Goal: Task Accomplishment & Management: Complete application form

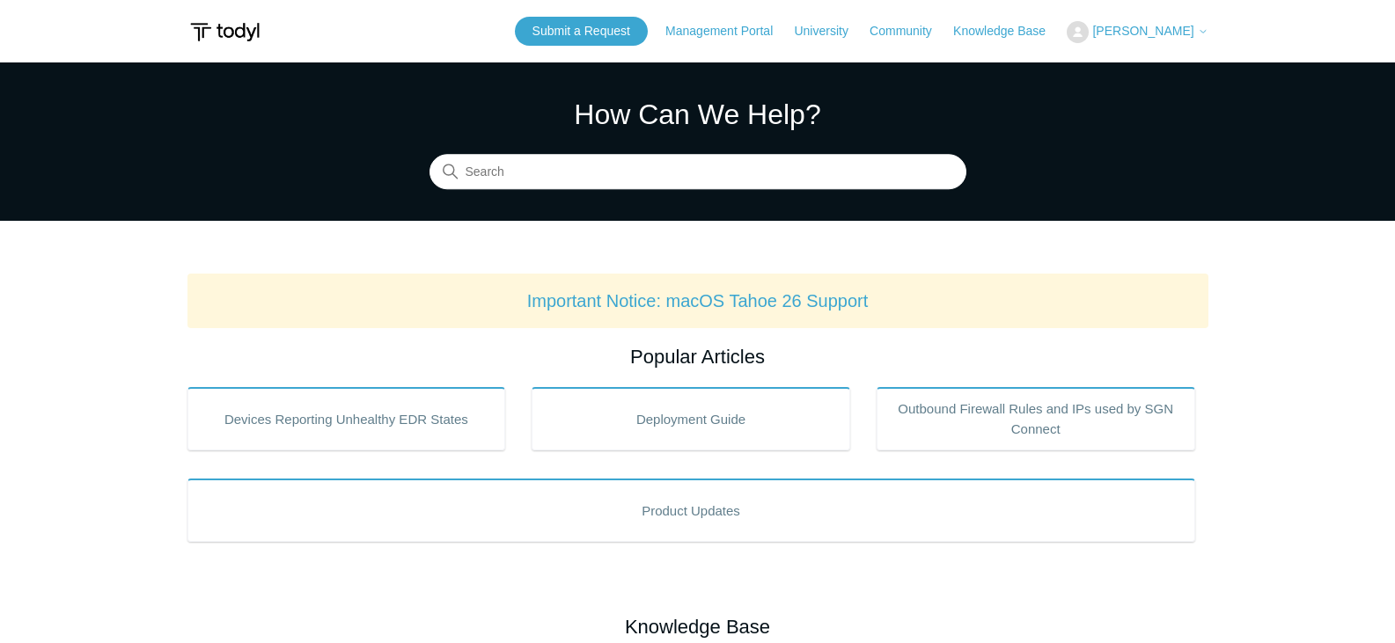
click at [1142, 37] on span "[PERSON_NAME]" at bounding box center [1142, 31] width 101 height 14
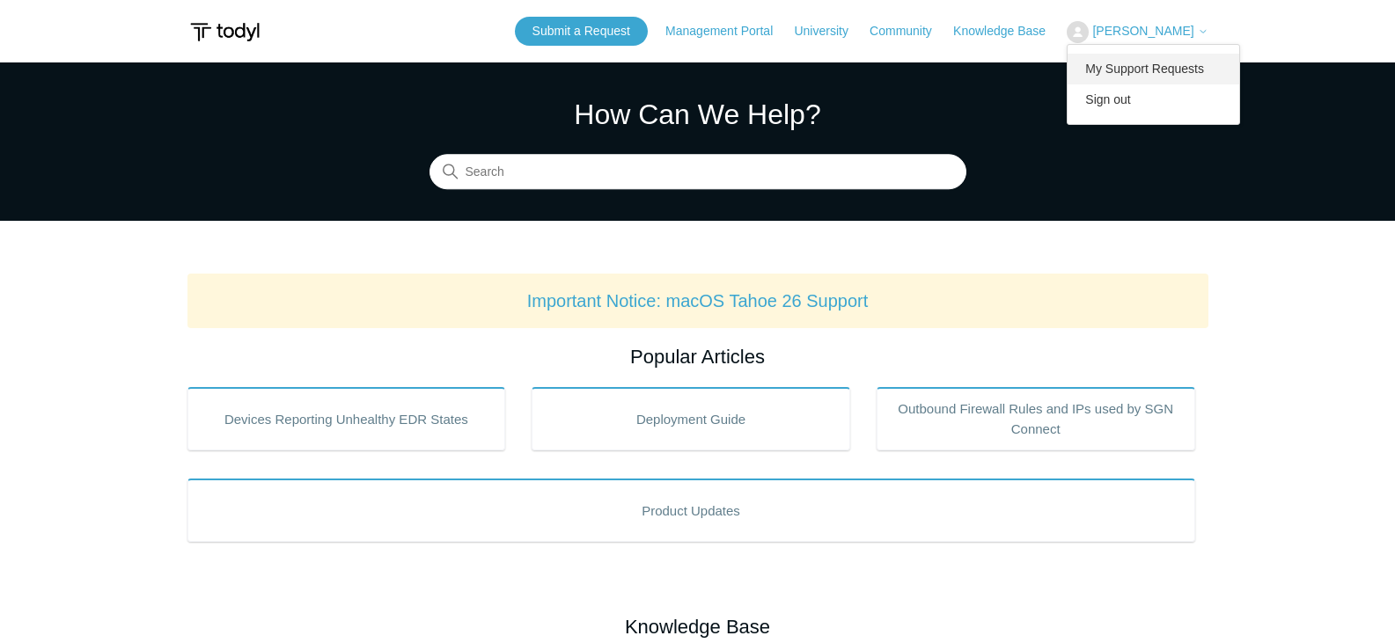
click at [1143, 60] on link "My Support Requests" at bounding box center [1153, 69] width 172 height 31
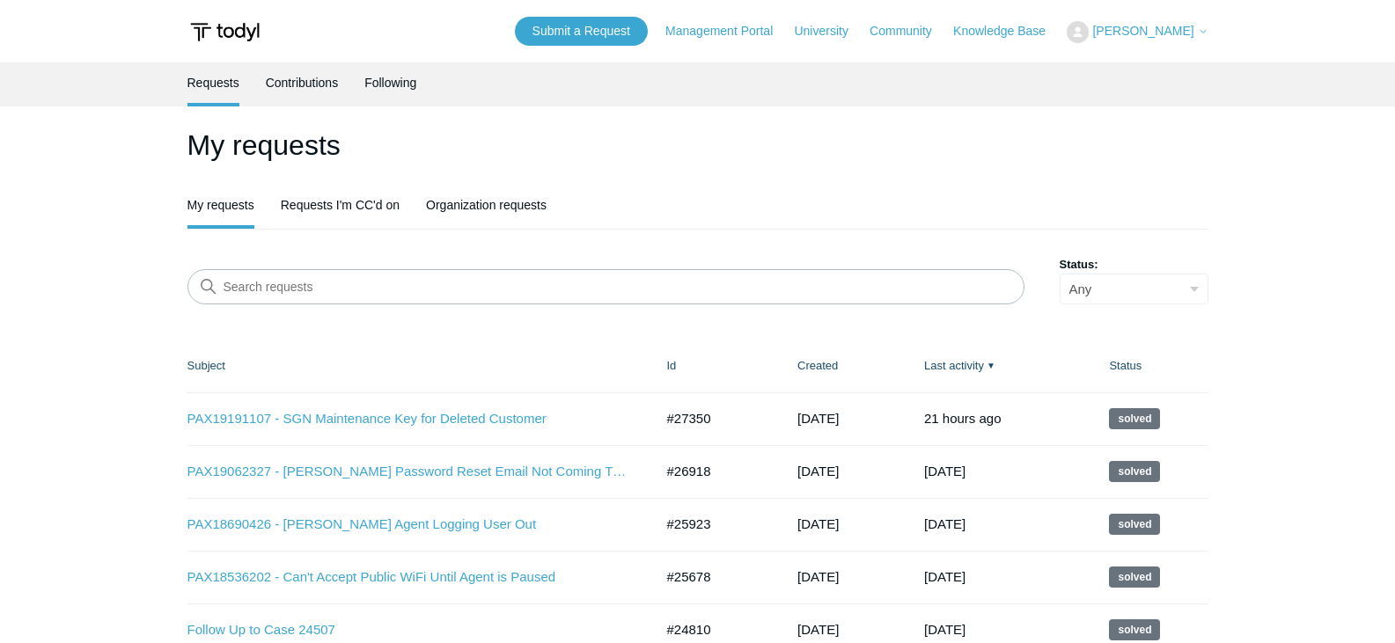
click at [612, 47] on header "Submit a Request Management Portal University Community Knowledge Base Nicholas…" at bounding box center [697, 31] width 1021 height 62
click at [615, 39] on link "Submit a Request" at bounding box center [581, 31] width 133 height 29
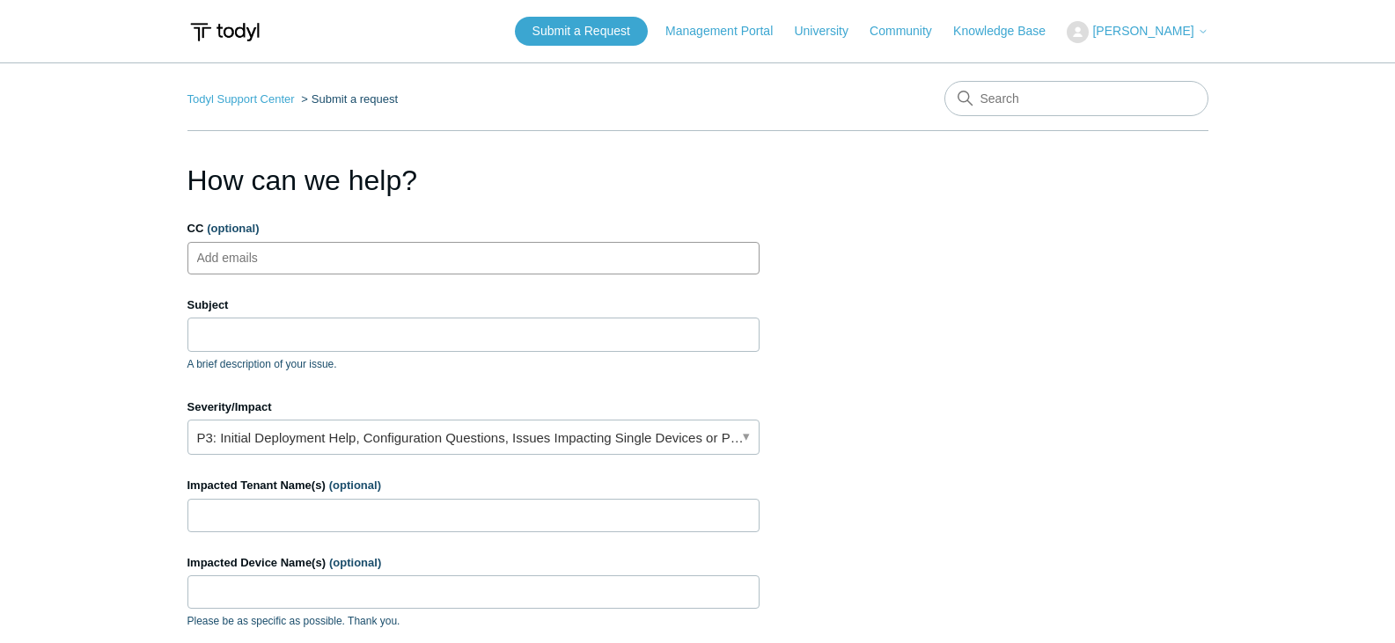
click at [504, 253] on ul "Add emails" at bounding box center [473, 258] width 572 height 33
type input "[EMAIL_ADDRESS][DOMAIN_NAME]"
click at [336, 324] on input "Subject" at bounding box center [473, 334] width 572 height 33
paste input "PAX19296096"
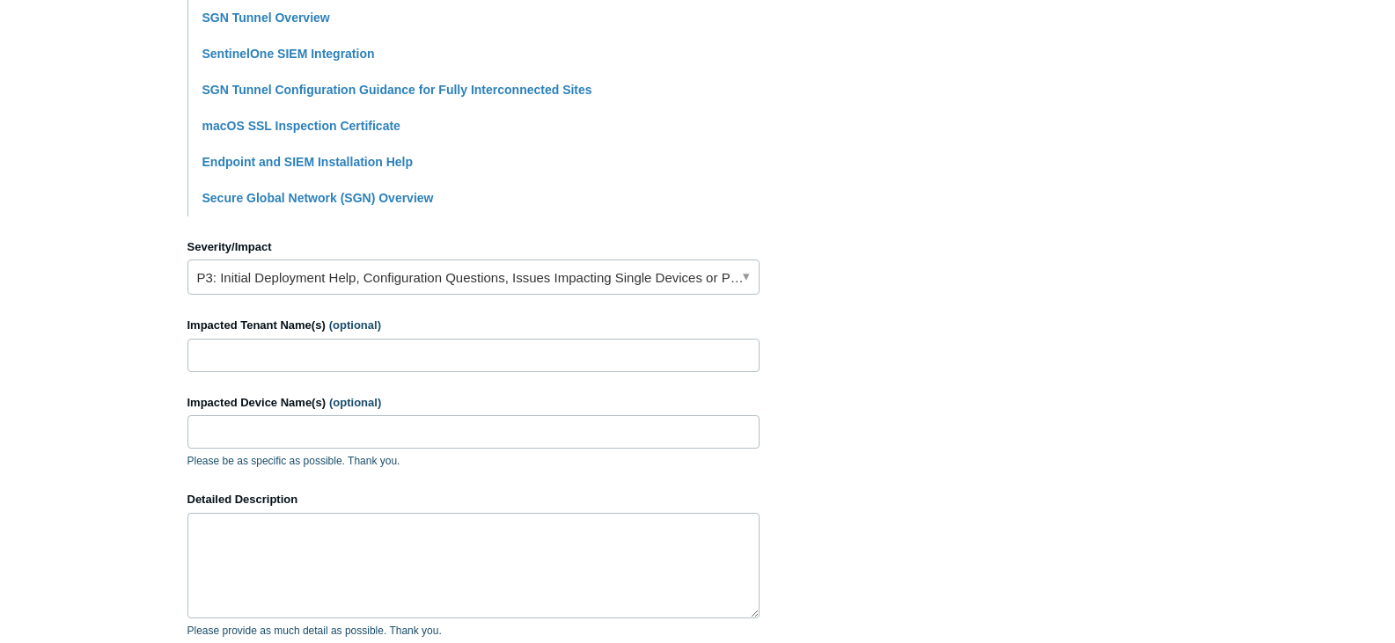
scroll to position [616, 0]
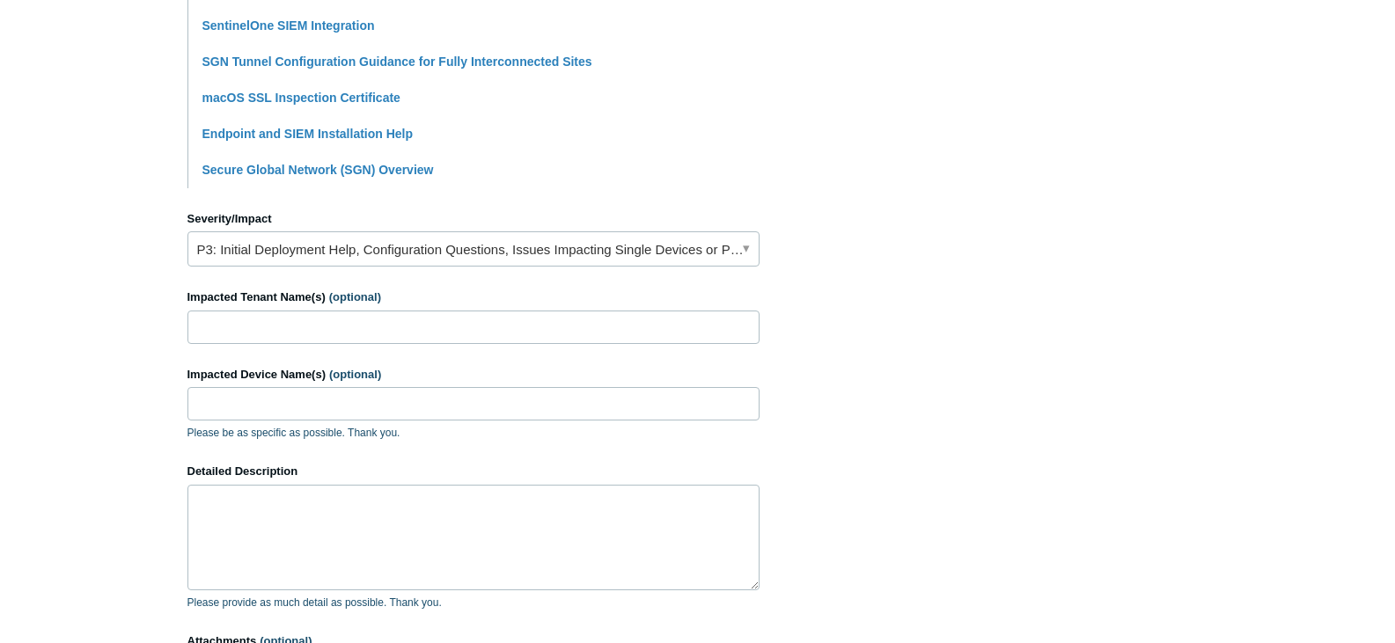
type input "PAX19296096 - Cannot Access Site with Todyl Running"
click at [339, 402] on input "Impacted Device Name(s) (optional)" at bounding box center [473, 403] width 572 height 33
type input "All"
click at [376, 334] on input "Impacted Tenant Name(s) (optional)" at bounding box center [473, 327] width 572 height 33
click at [242, 312] on input "Impacted Tenant Name(s) (optional)" at bounding box center [473, 327] width 572 height 33
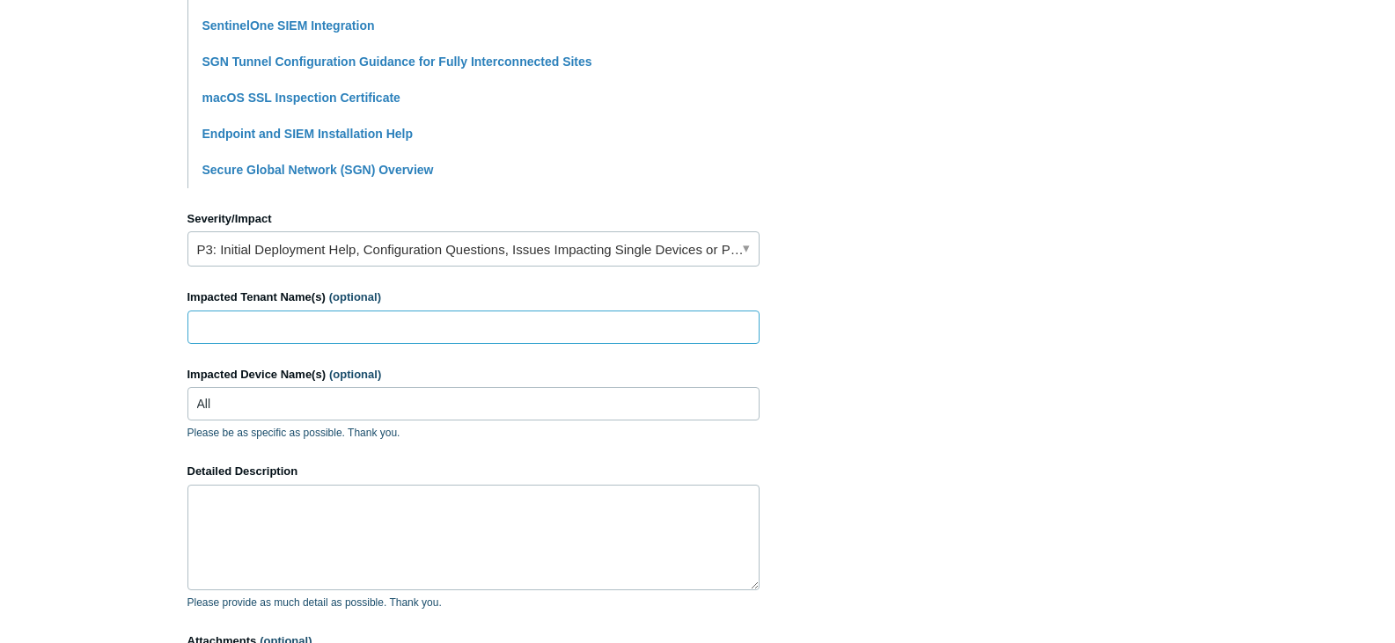
paste input "3Nines Technologies, Inc."
click at [349, 525] on textarea "Detailed Description" at bounding box center [473, 538] width 572 height 106
click at [505, 323] on input "3Nines Technologies, Inc. >" at bounding box center [473, 327] width 572 height 33
paste input "[PERSON_NAME] Aeronautics, Inc."
type input "3Nines Technologies, Inc. > [PERSON_NAME] Aeronautics, Inc."
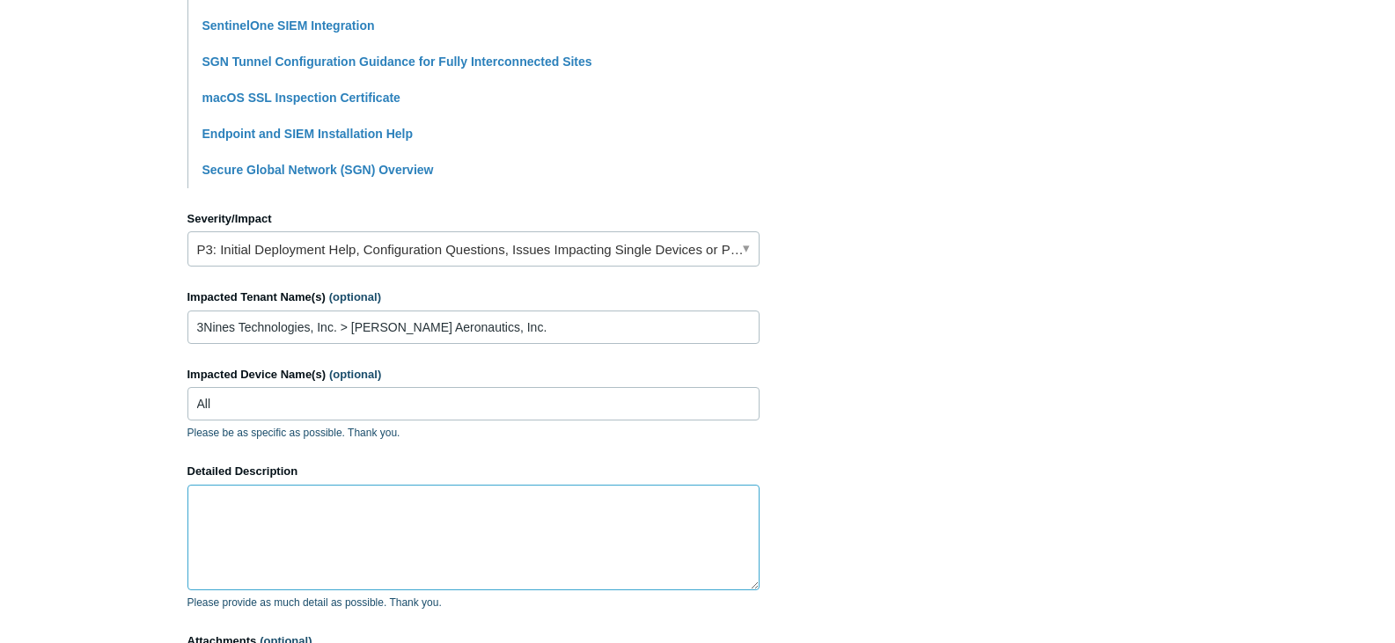
click at [427, 491] on textarea "Detailed Description" at bounding box center [473, 538] width 572 height 106
type textarea "U"
paste textarea "[PERSON_NAME] Aeronautics, Inc."
click at [704, 501] on textarea "All users for the client [PERSON_NAME] Aeronautics, Inc. are unable to access t…" at bounding box center [473, 538] width 572 height 106
paste textarea "[URL][DOMAIN_NAME]."
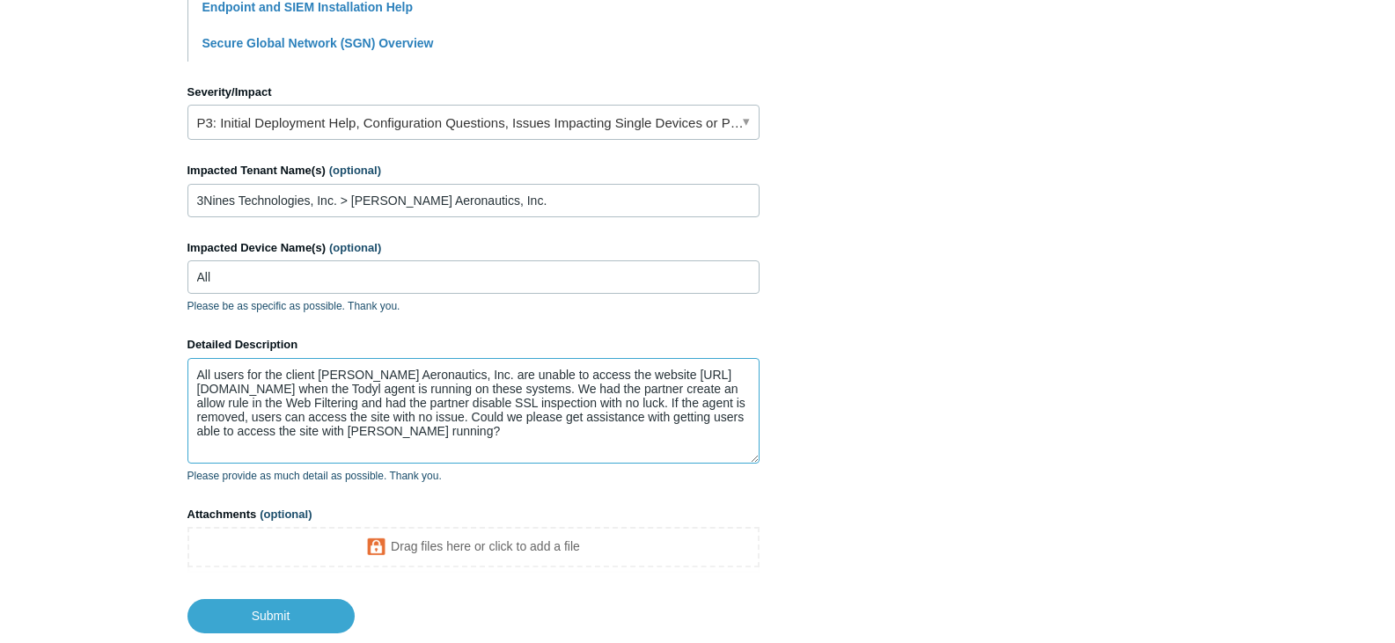
scroll to position [792, 0]
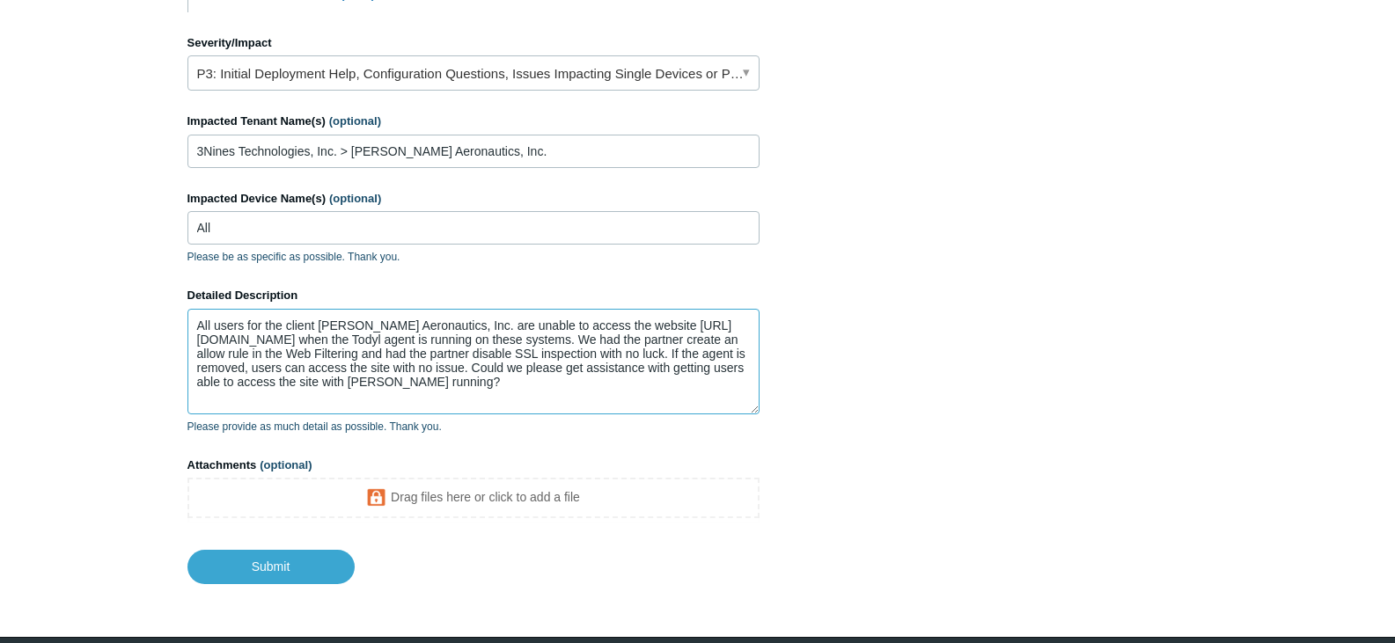
click at [512, 355] on textarea "All users for the client [PERSON_NAME] Aeronautics, Inc. are unable to access t…" at bounding box center [473, 362] width 572 height 106
click at [542, 356] on textarea "All users for the client [PERSON_NAME] Aeronautics, Inc. are unable to access t…" at bounding box center [473, 362] width 572 height 106
click at [656, 356] on textarea "All users for the client [PERSON_NAME] Aeronautics, Inc. are unable to access t…" at bounding box center [473, 362] width 572 height 106
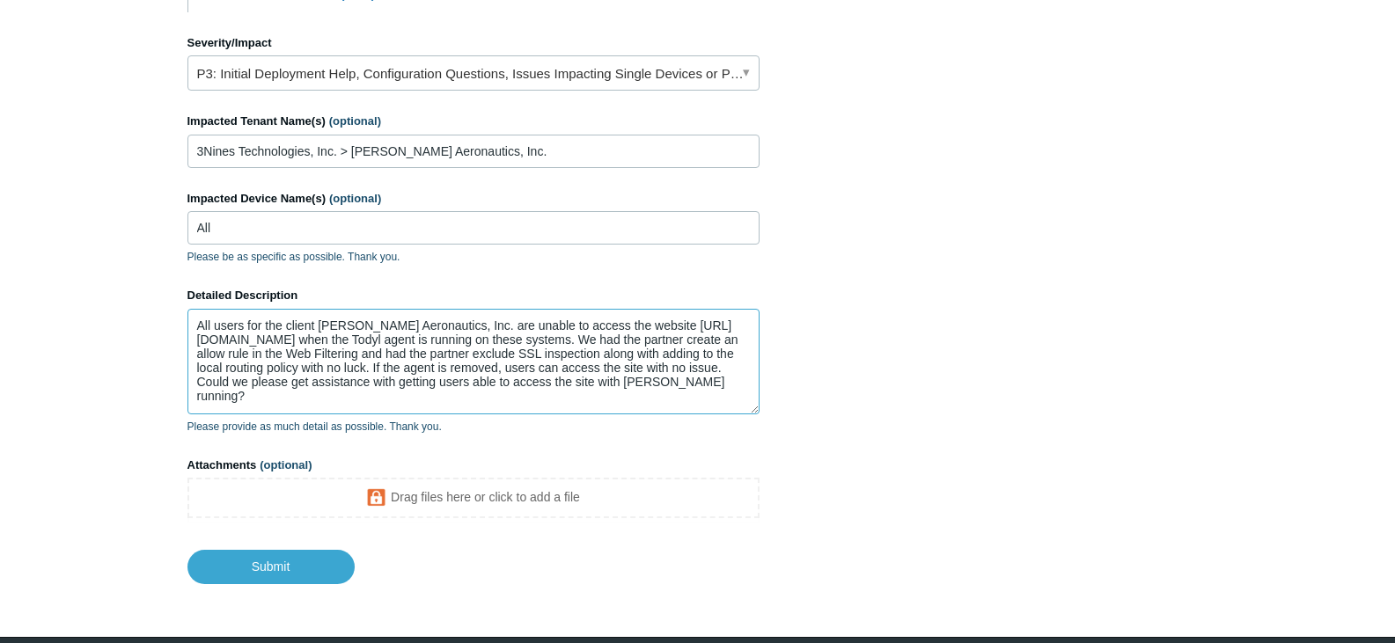
click at [238, 367] on textarea "All users for the client [PERSON_NAME] Aeronautics, Inc. are unable to access t…" at bounding box center [473, 362] width 572 height 106
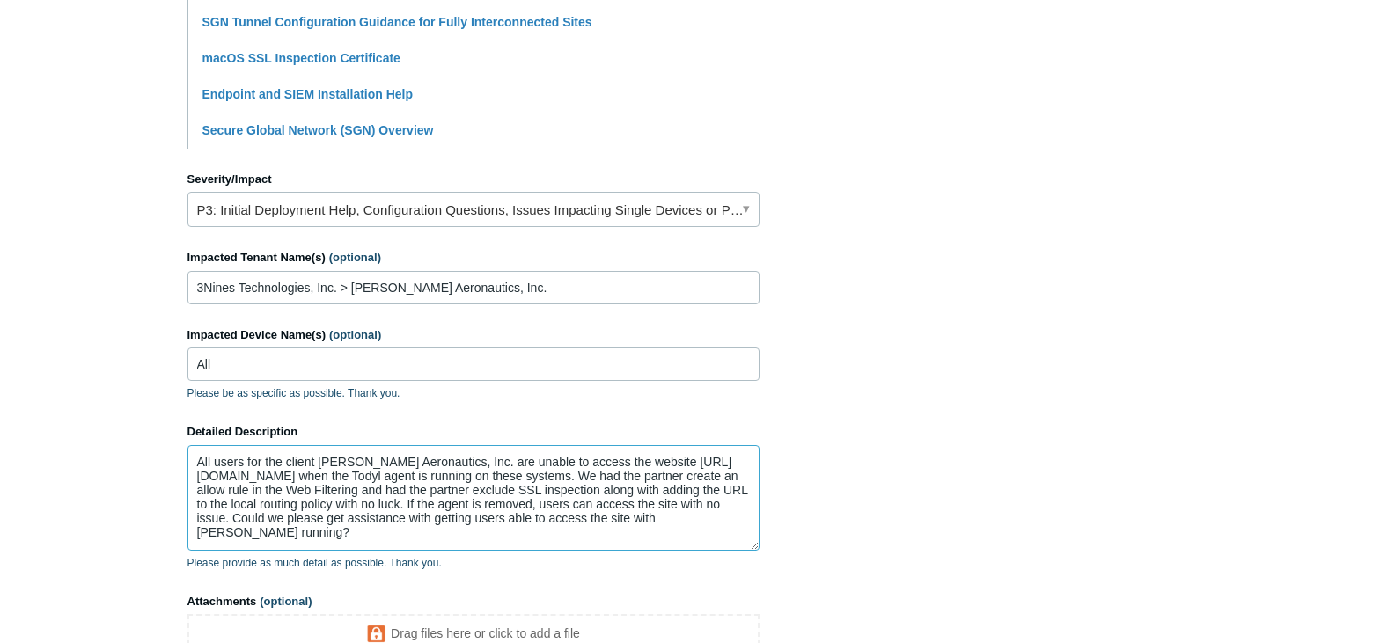
scroll to position [855, 0]
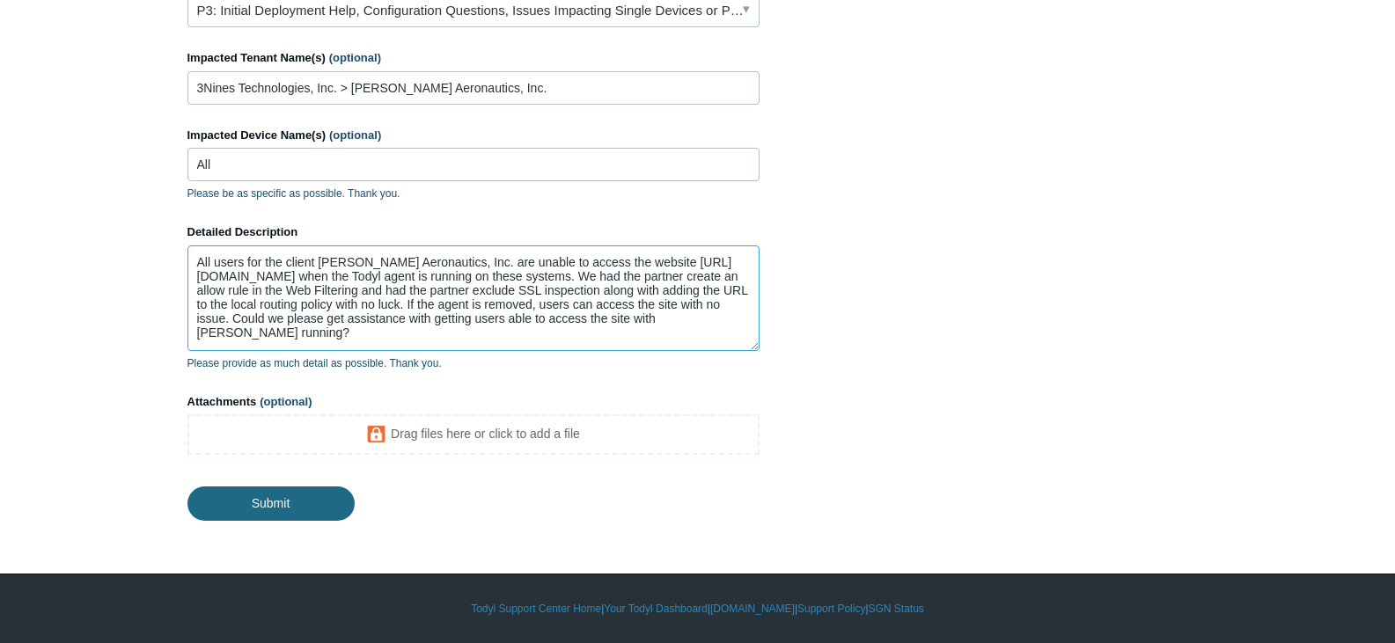
type textarea "All users for the client [PERSON_NAME] Aeronautics, Inc. are unable to access t…"
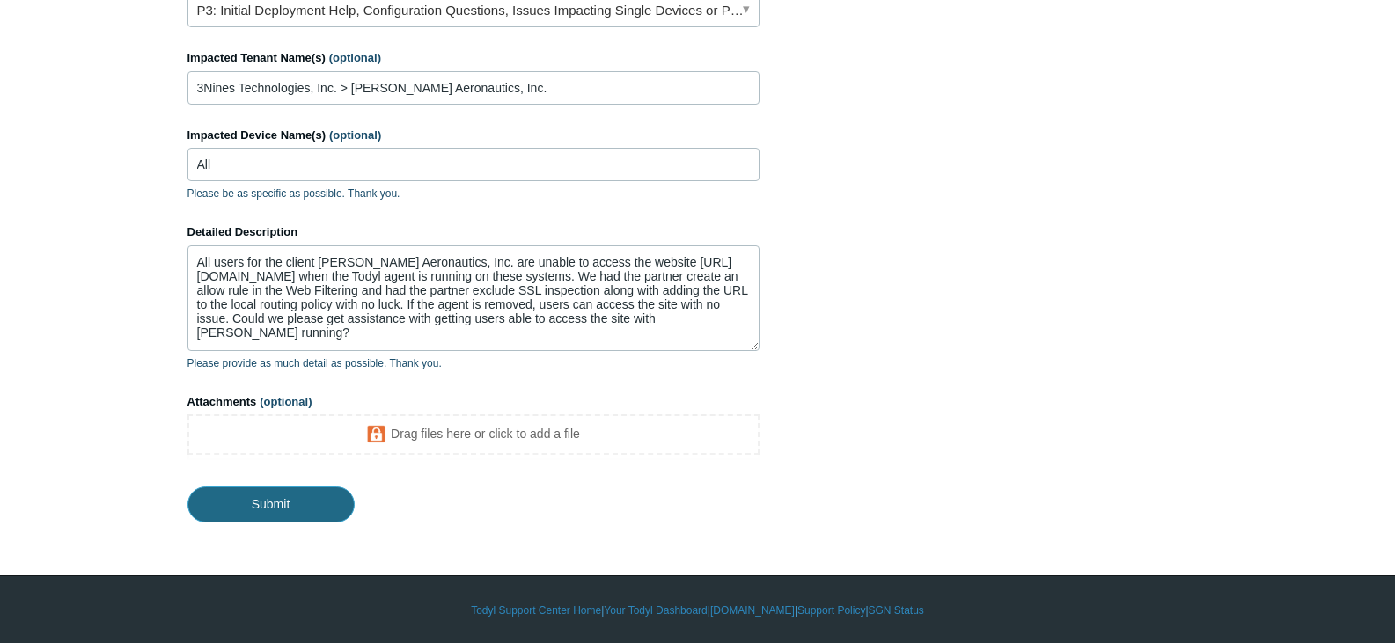
click at [294, 508] on input "Submit" at bounding box center [270, 504] width 167 height 35
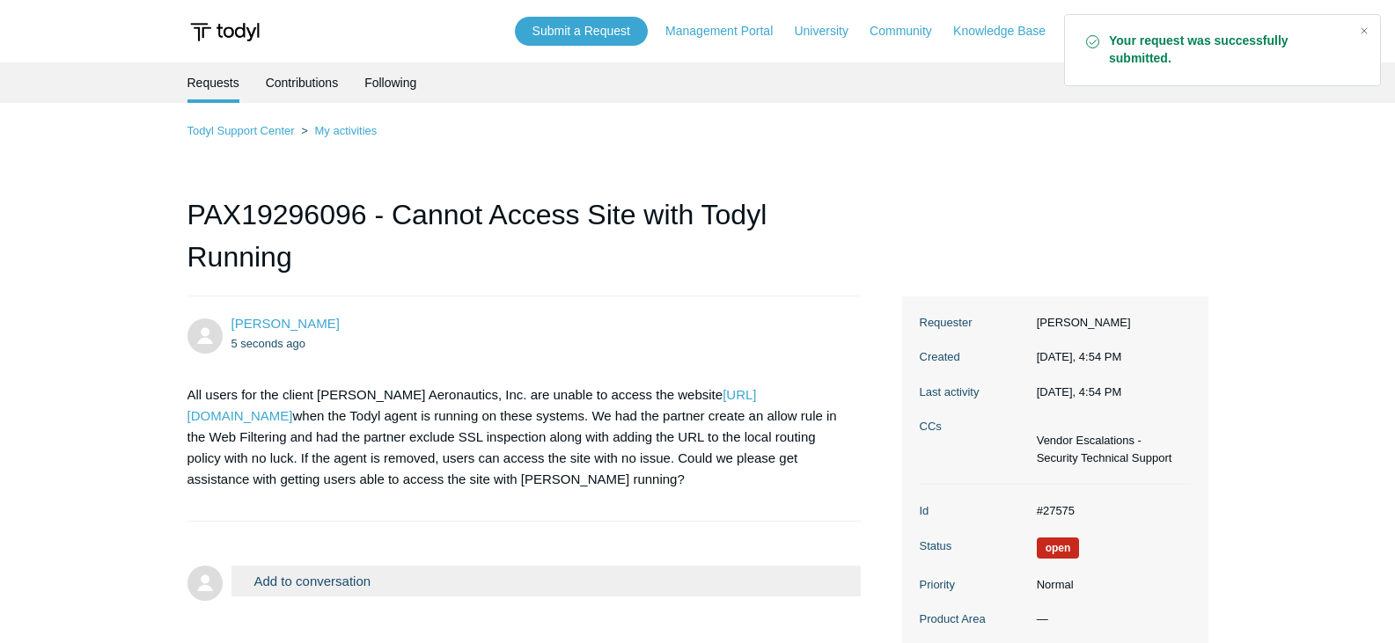
click at [1065, 510] on dd "#27575" at bounding box center [1109, 511] width 163 height 18
copy dd "27575"
